Goal: Book appointment/travel/reservation

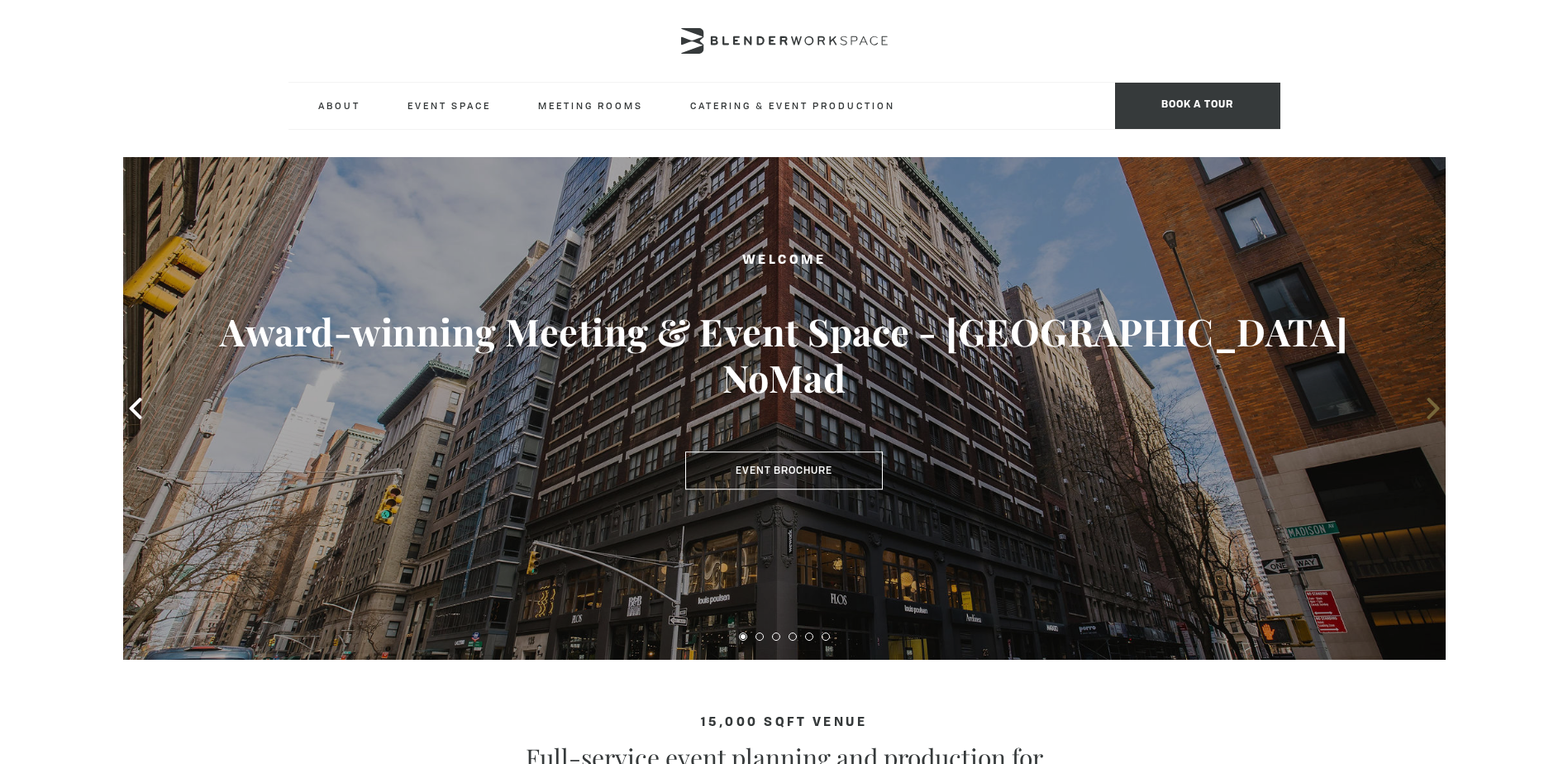
click at [1426, 417] on icon at bounding box center [1433, 408] width 21 height 21
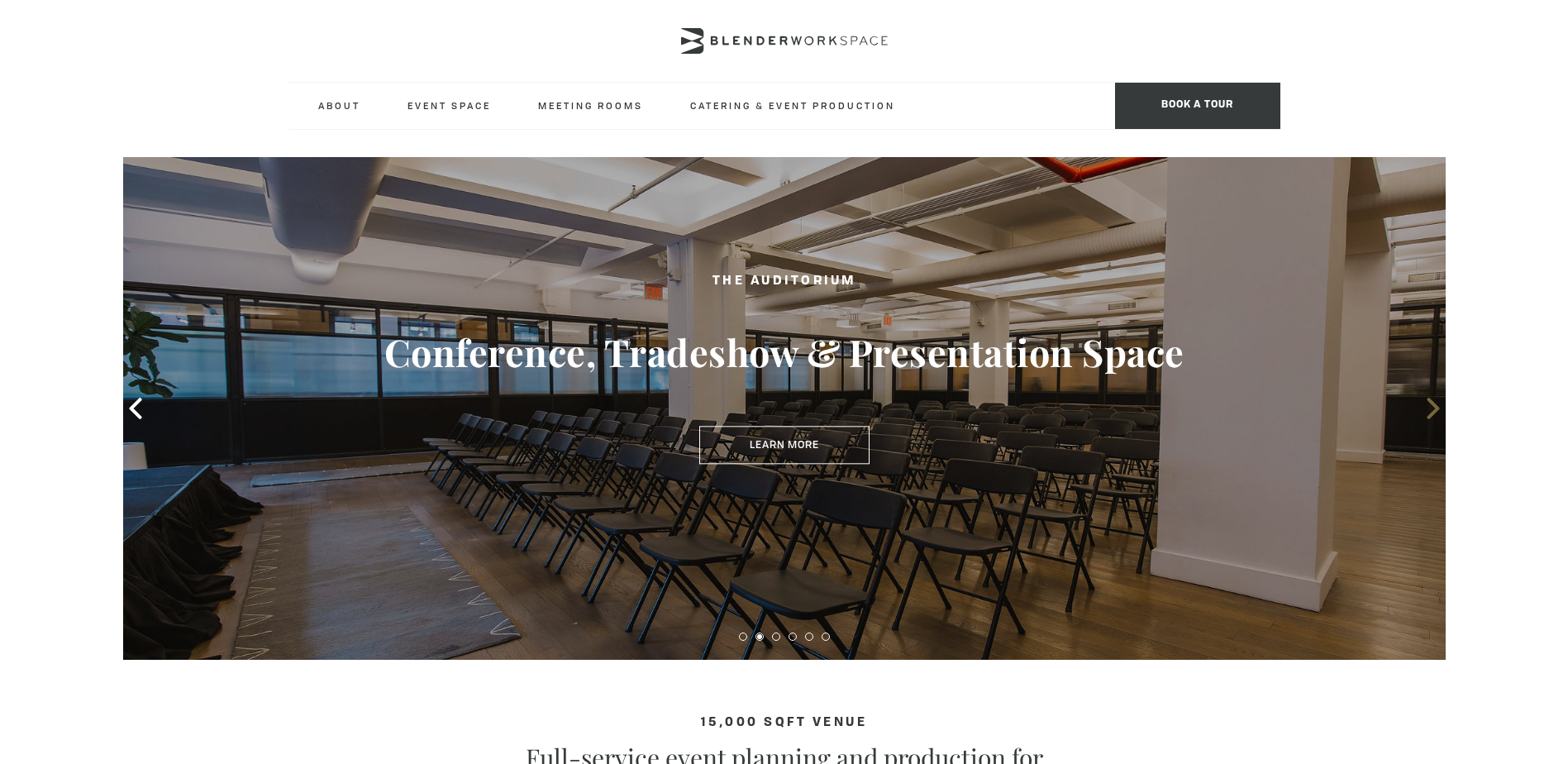
click at [1431, 410] on icon at bounding box center [1433, 408] width 21 height 21
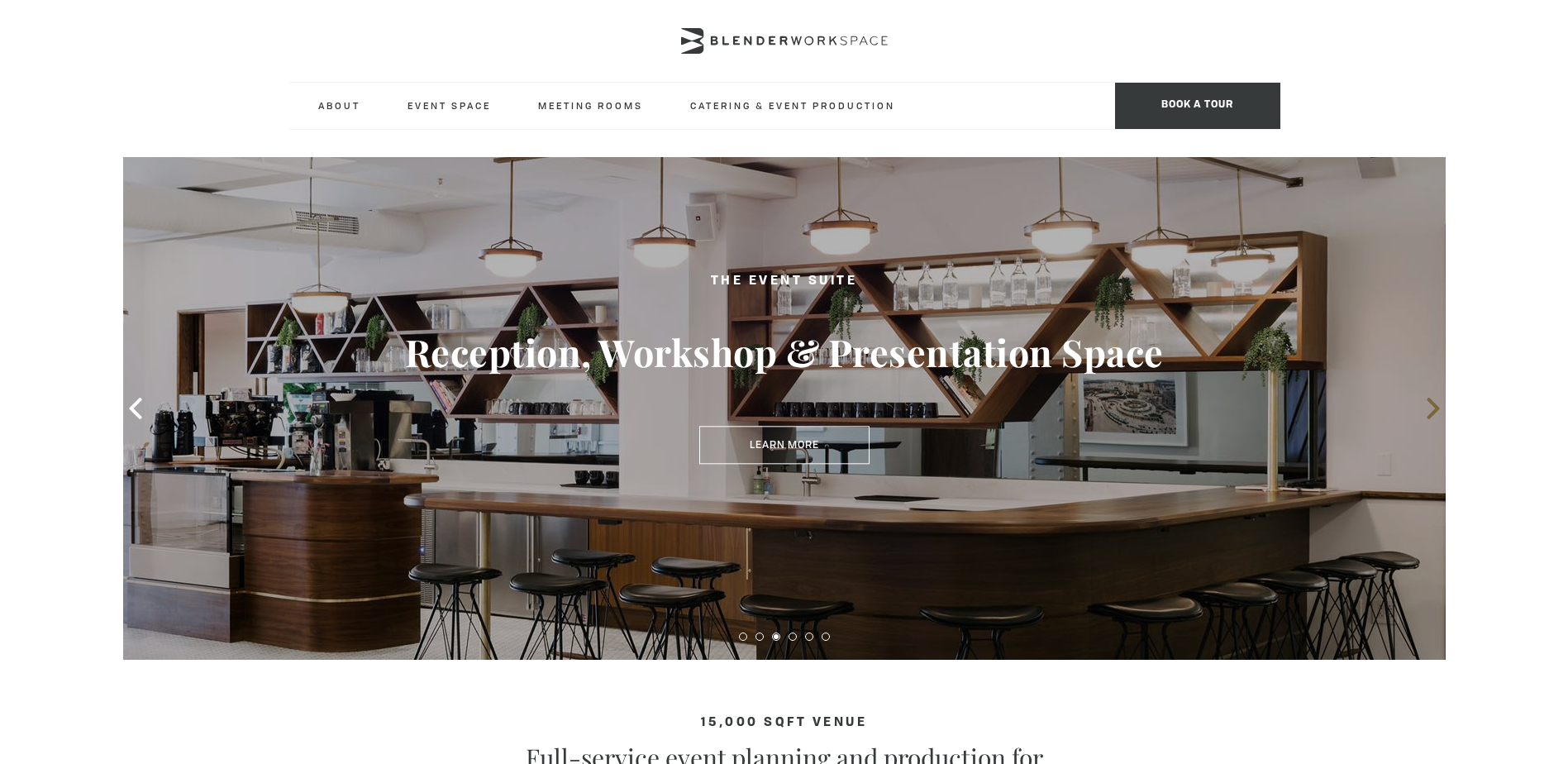
click at [1432, 410] on icon at bounding box center [1433, 408] width 21 height 21
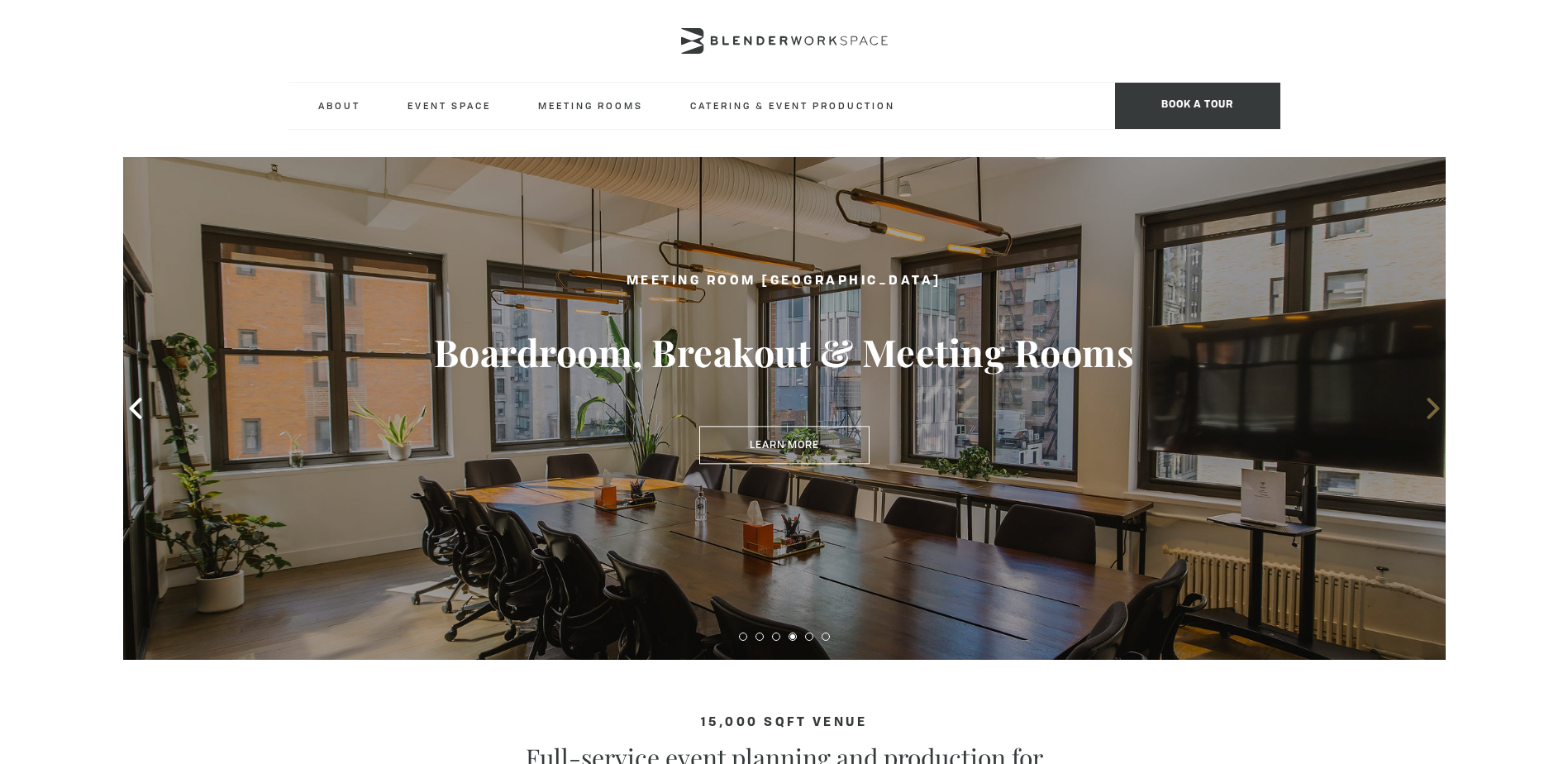
click at [1432, 410] on icon at bounding box center [1433, 408] width 21 height 21
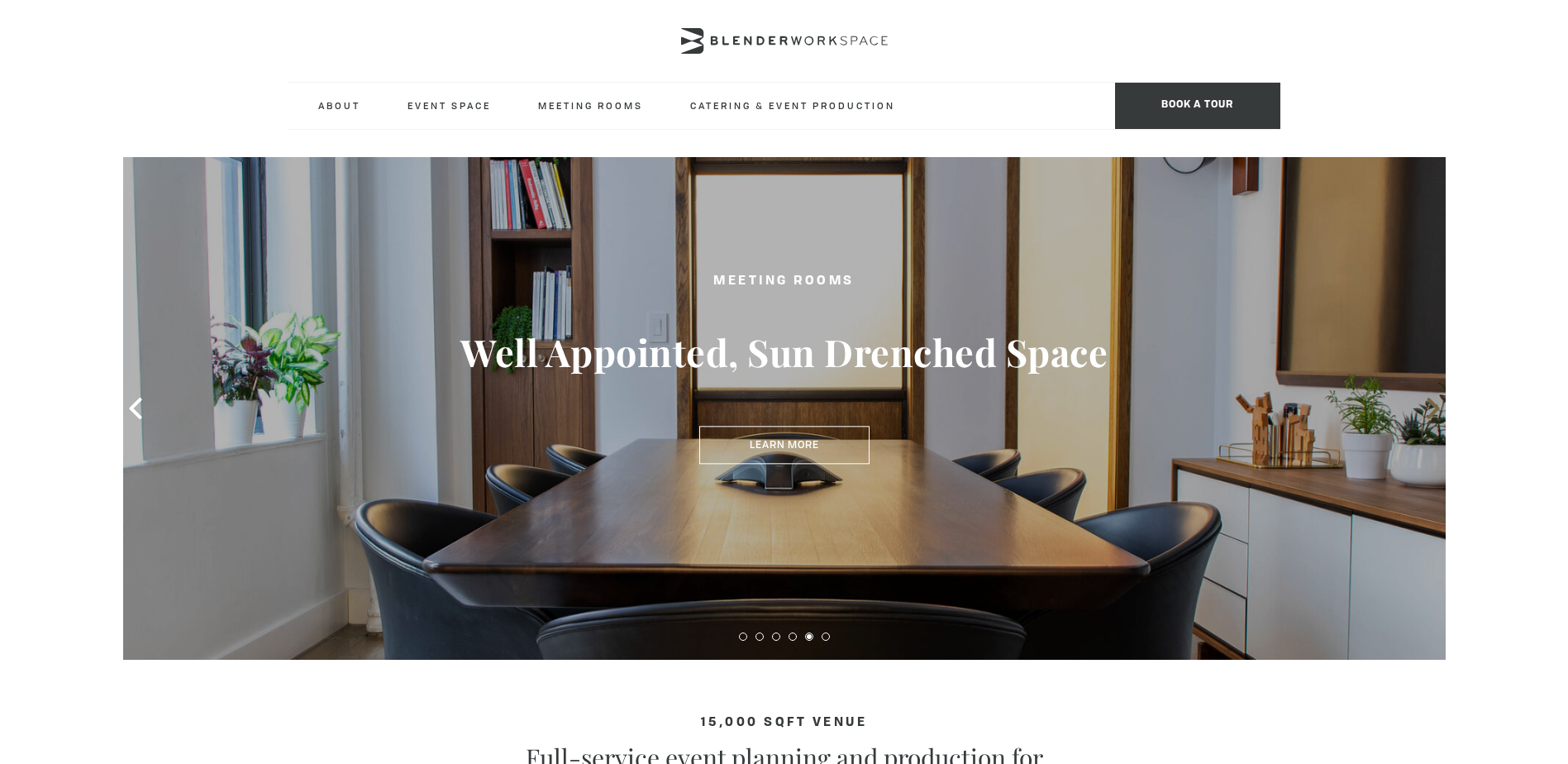
click at [1432, 410] on icon at bounding box center [1433, 408] width 21 height 21
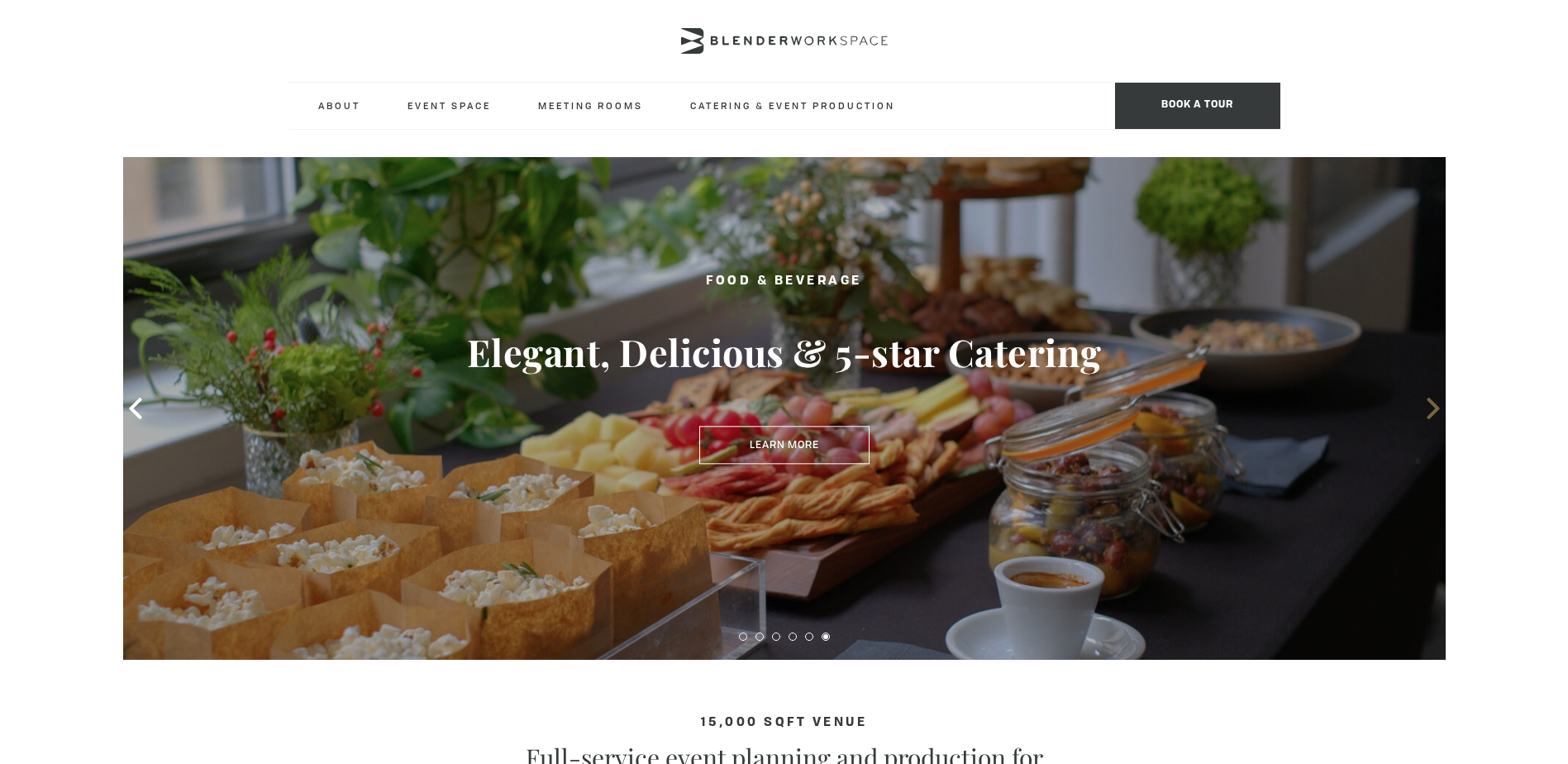
click at [1432, 410] on icon at bounding box center [1433, 408] width 21 height 21
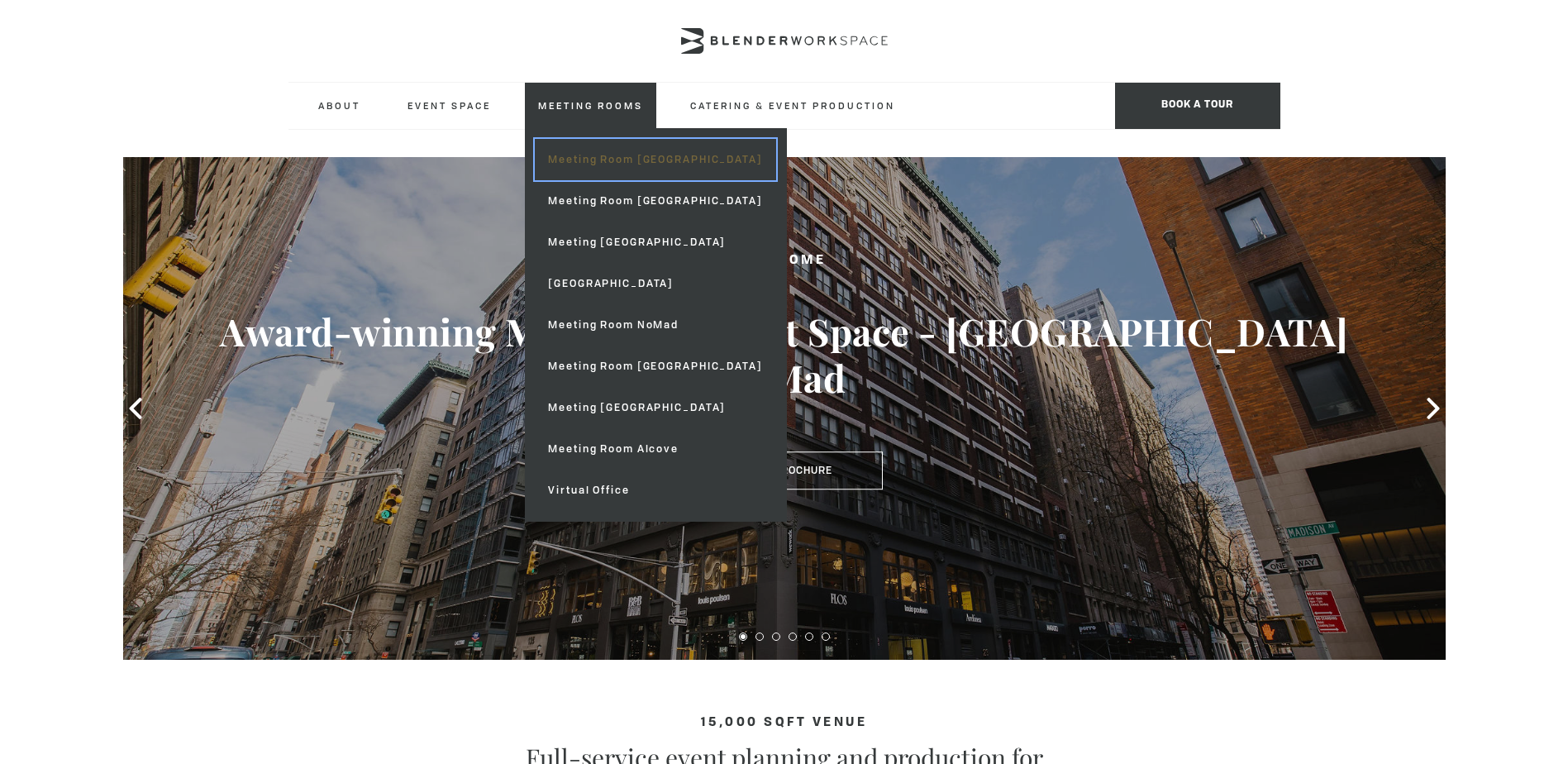
click at [650, 156] on link "Meeting Room [GEOGRAPHIC_DATA]" at bounding box center [654, 159] width 241 height 42
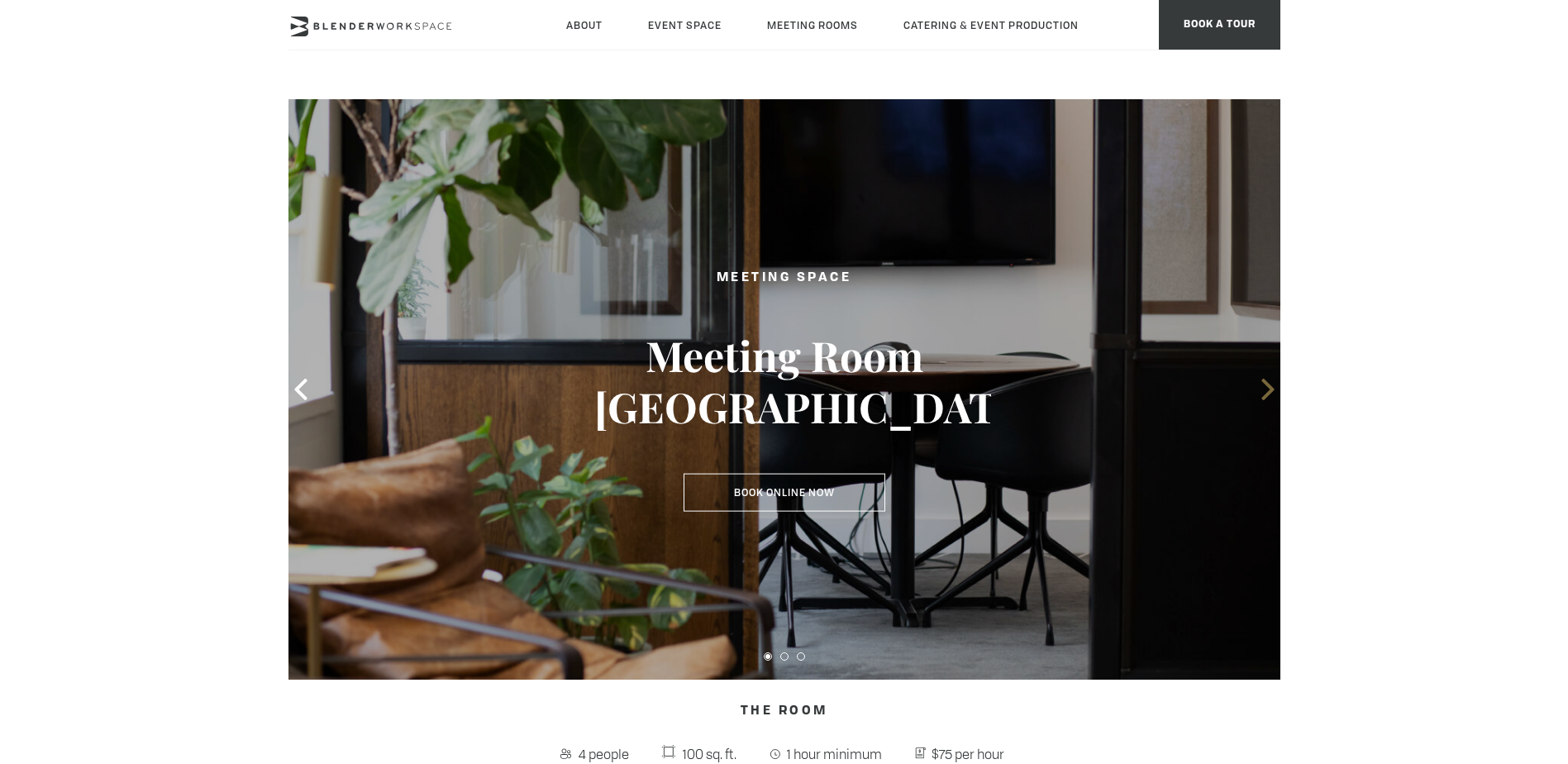
click at [1265, 392] on icon at bounding box center [1267, 388] width 21 height 21
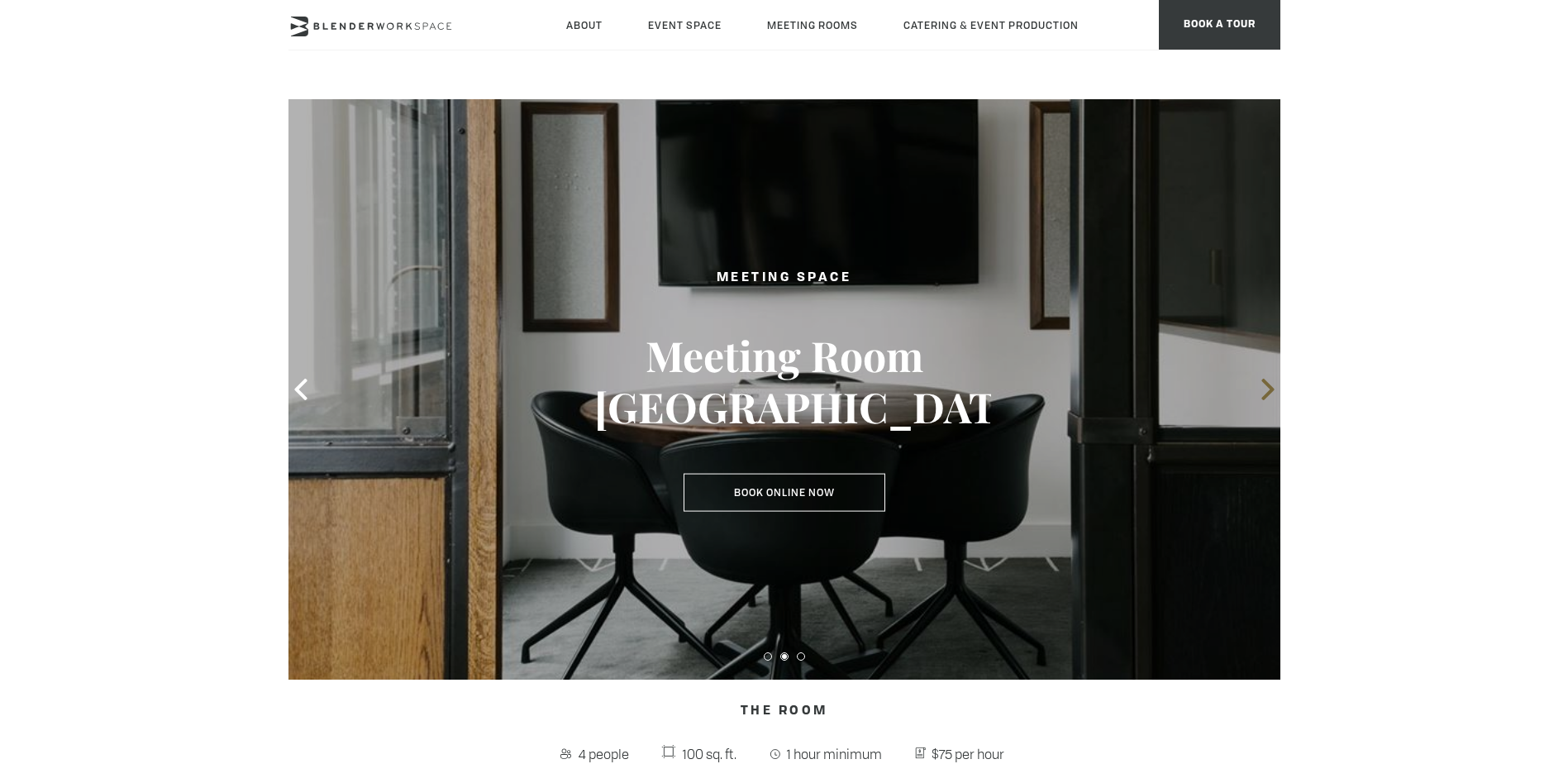
click at [1263, 382] on icon at bounding box center [1267, 388] width 13 height 21
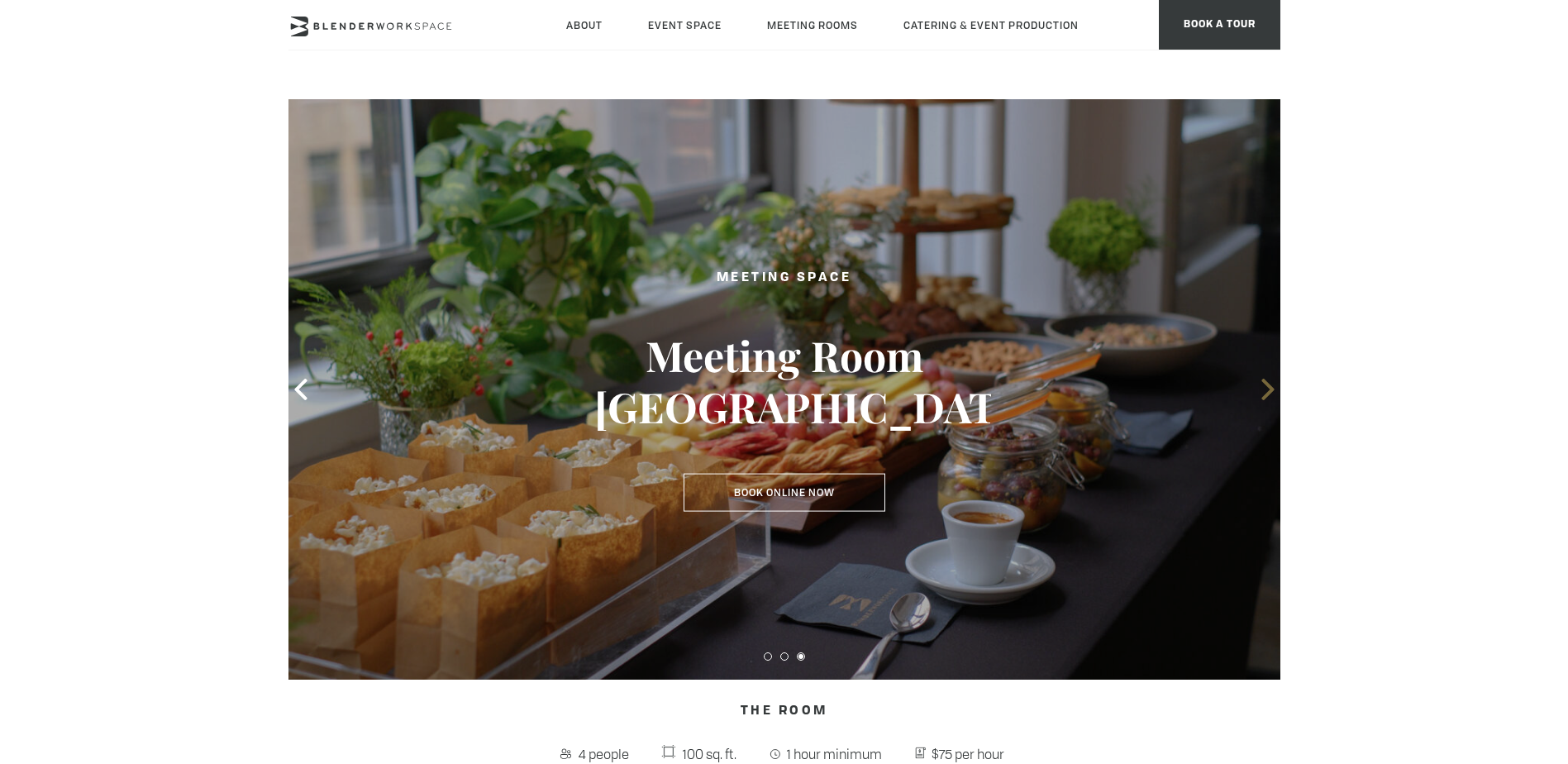
click at [1263, 382] on icon at bounding box center [1267, 388] width 13 height 21
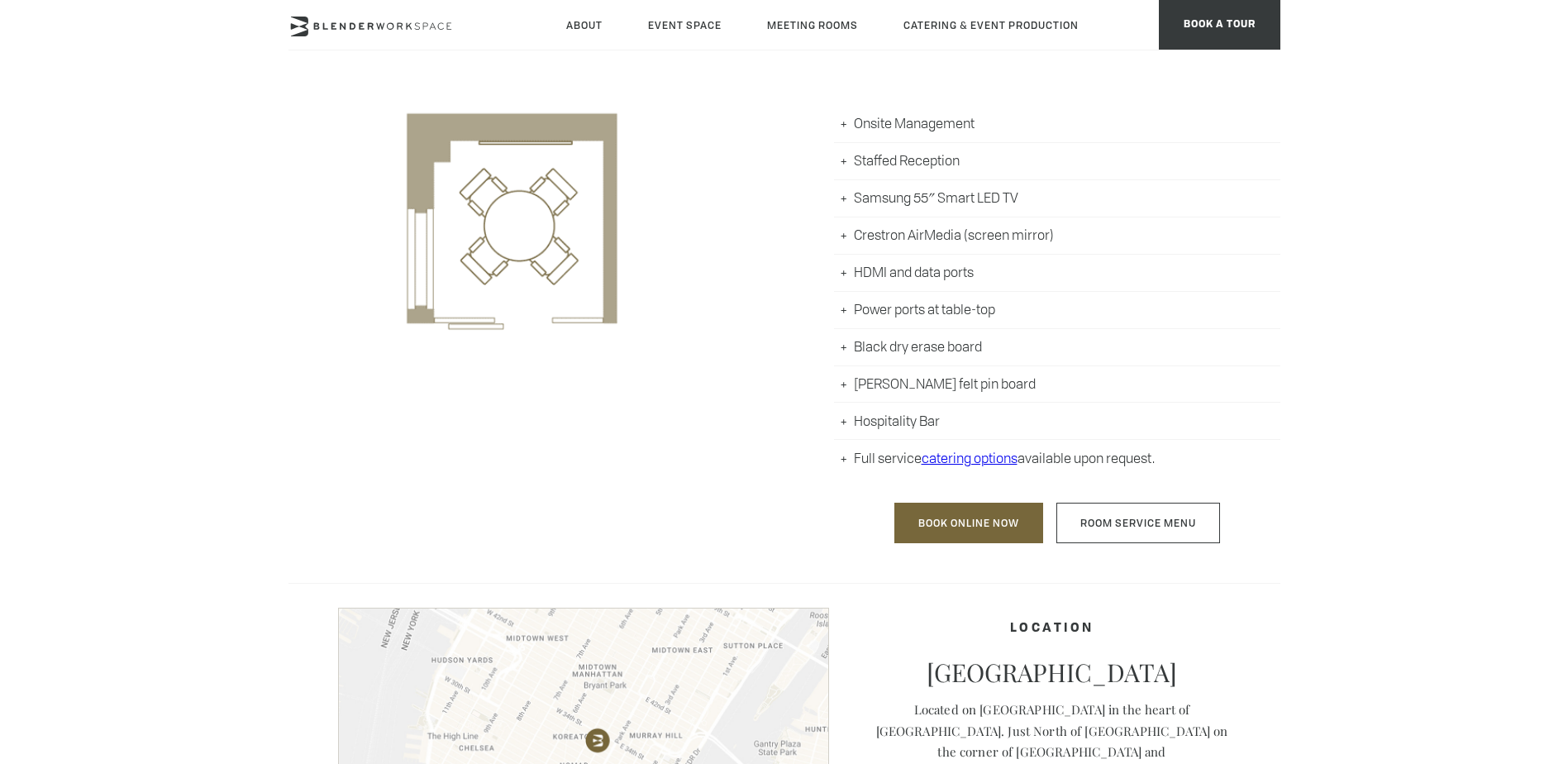
scroll to position [827, 0]
click at [1153, 517] on link "Room Service Menu" at bounding box center [1138, 522] width 164 height 41
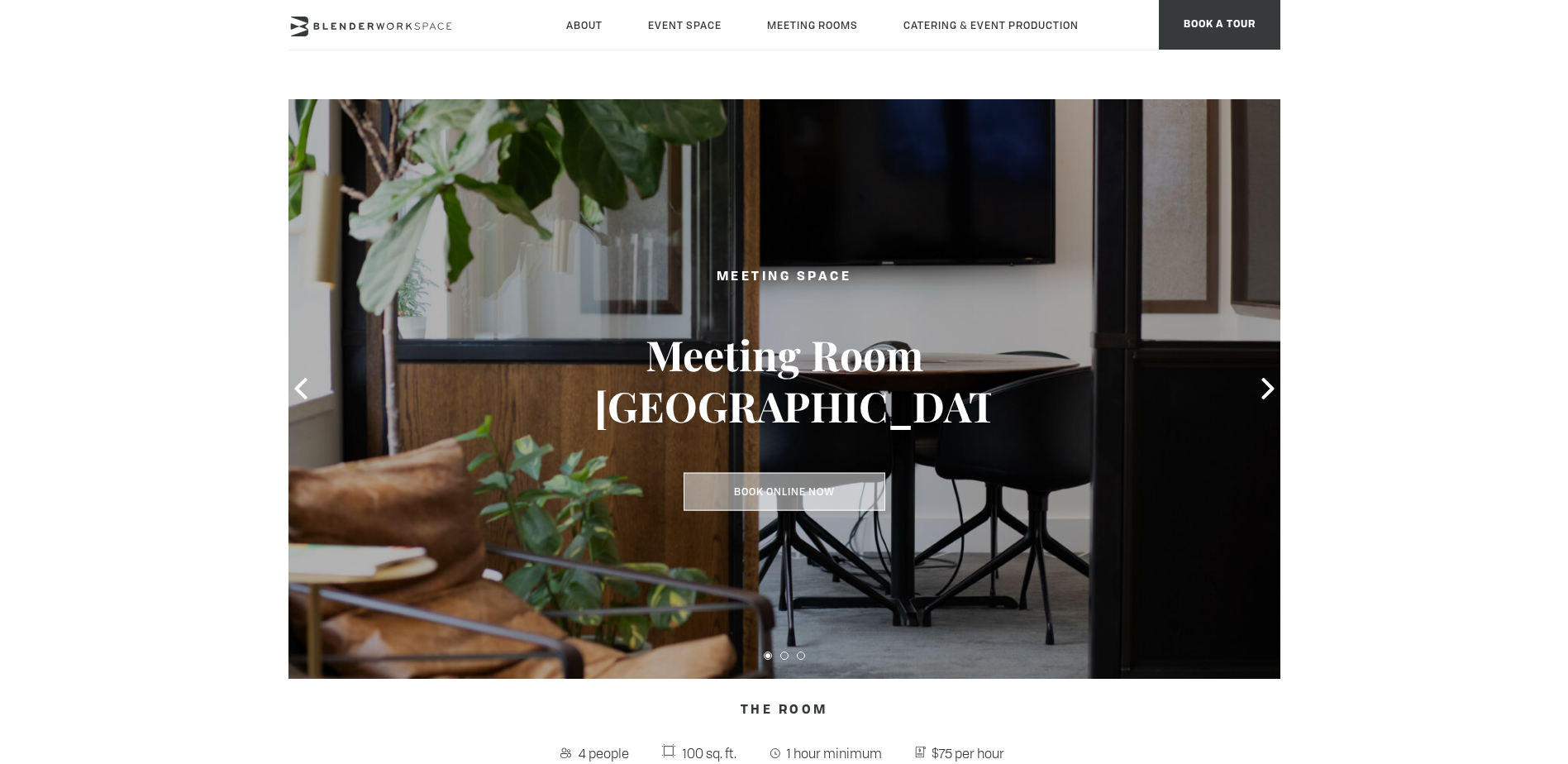
scroll to position [0, 0]
click at [791, 497] on link "Book Online Now" at bounding box center [784, 492] width 201 height 38
